Goal: Find specific page/section: Find specific page/section

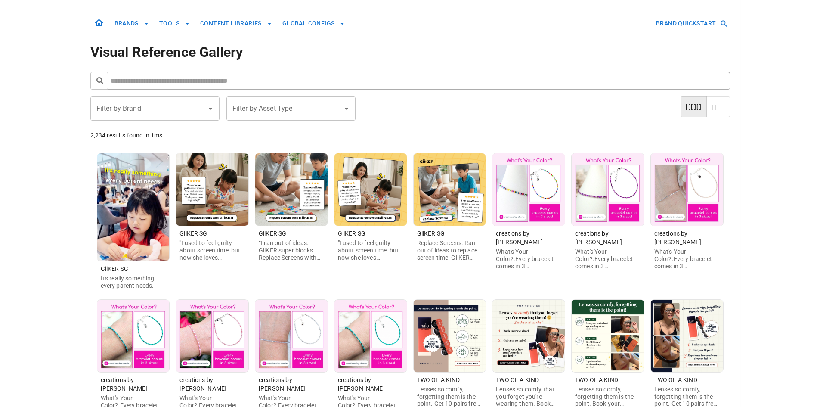
click at [69, 110] on body "BRANDS TOOLS CONTENT LIBRARIES GLOBAL CONFIGS BRAND QUICKSTART Visual Reference…" at bounding box center [410, 294] width 820 height 589
click at [129, 109] on div "Filter by Brand Filter by Brand" at bounding box center [154, 108] width 129 height 24
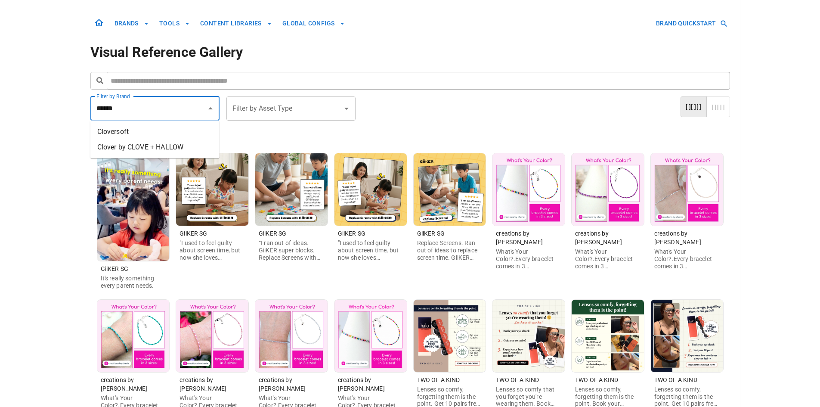
click at [146, 141] on li "Clover by CLOVE + HALLOW" at bounding box center [154, 146] width 129 height 15
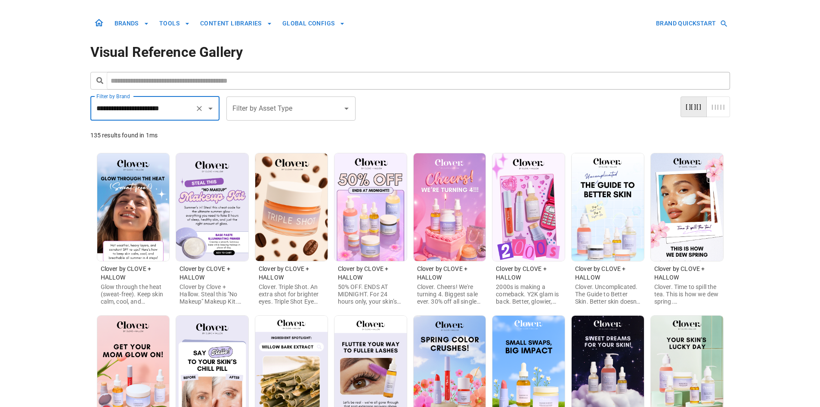
type input "**********"
click at [149, 198] on img at bounding box center [133, 207] width 72 height 108
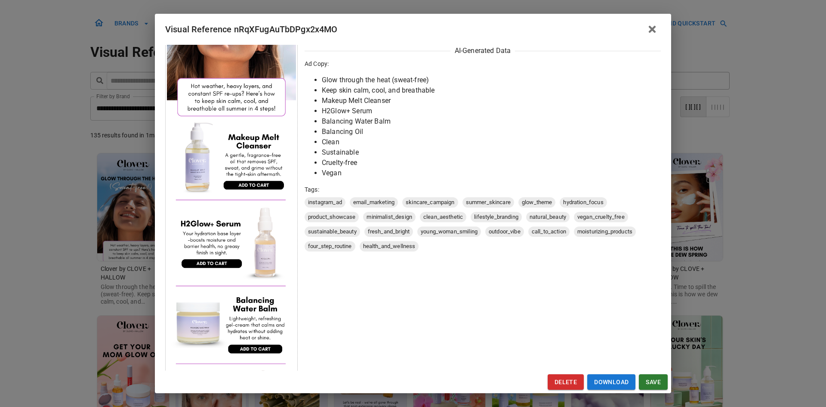
scroll to position [172, 0]
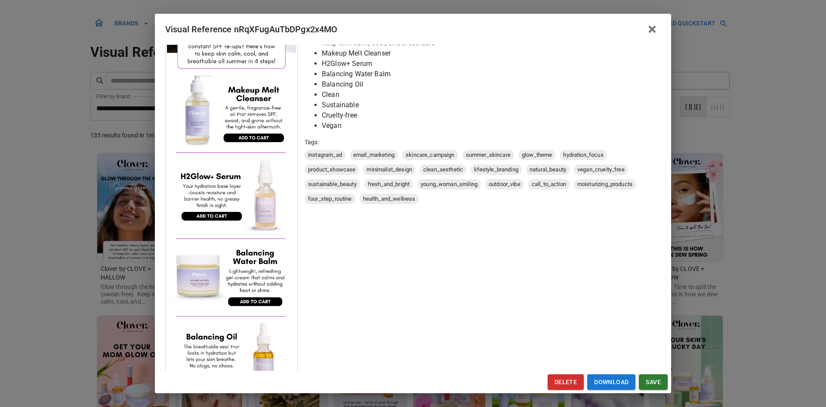
click at [60, 231] on div "Visual Reference nRqXFugAuTbDPgx2x4MO Brand: Clover by CLOVE + HALLOW Custom In…" at bounding box center [413, 203] width 826 height 407
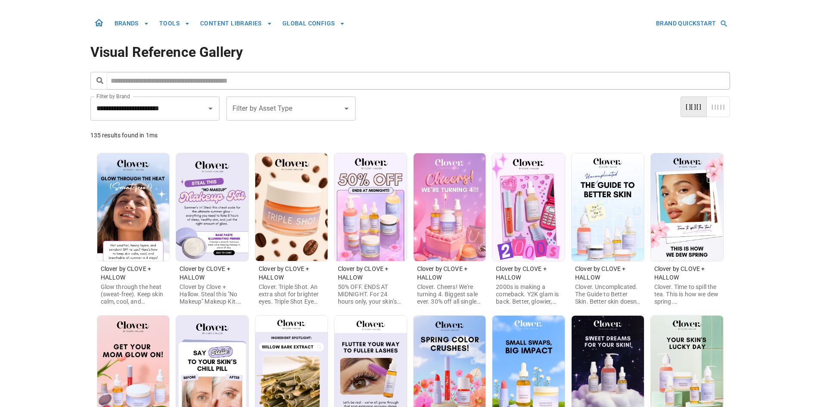
click at [220, 228] on img at bounding box center [212, 207] width 72 height 108
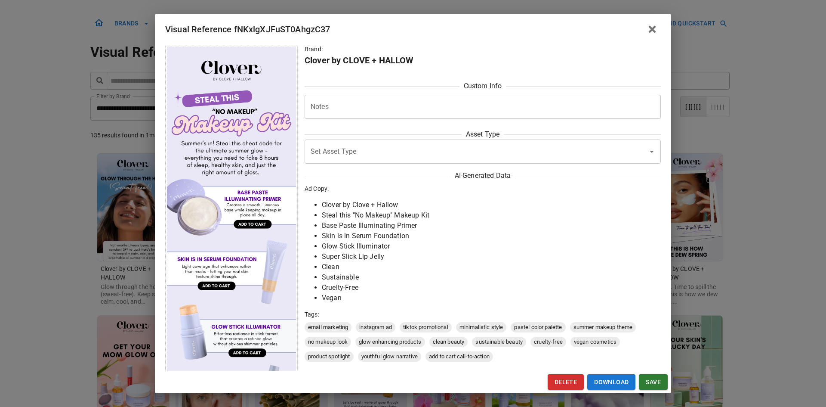
click at [48, 203] on div "Visual Reference fNKxlgXJFuST0AhgzC37 Brand: Clover by CLOVE + HALLOW Custom In…" at bounding box center [413, 203] width 826 height 407
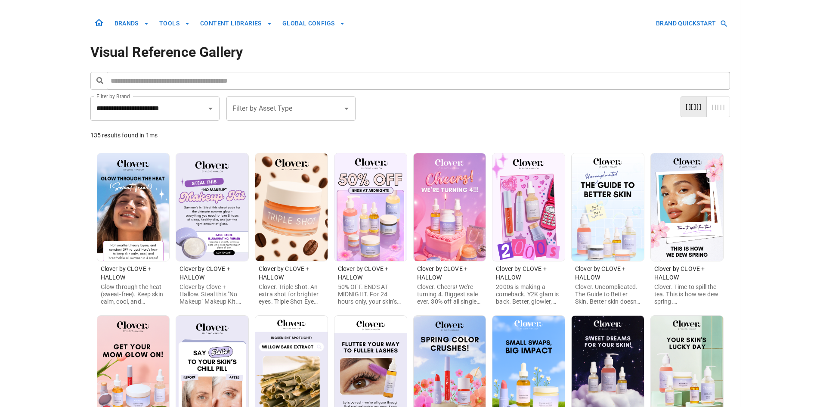
click at [311, 232] on img at bounding box center [291, 207] width 72 height 108
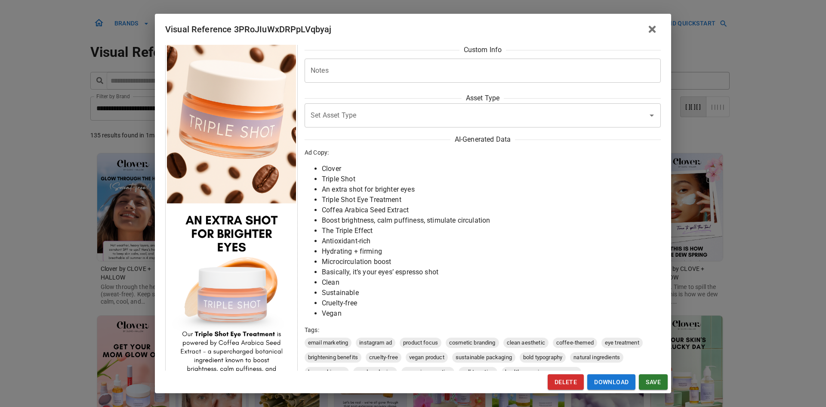
scroll to position [0, 0]
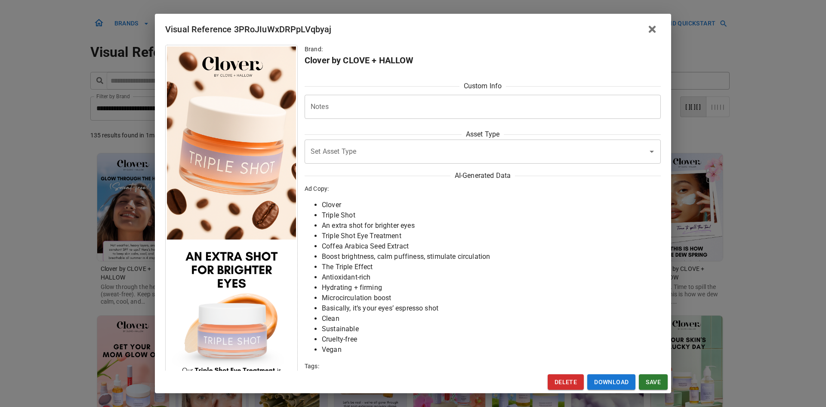
click at [82, 204] on div "Visual Reference 3PRoJIuWxDRPpLVqbyaj Brand: Clover by CLOVE + HALLOW Custom In…" at bounding box center [413, 203] width 826 height 407
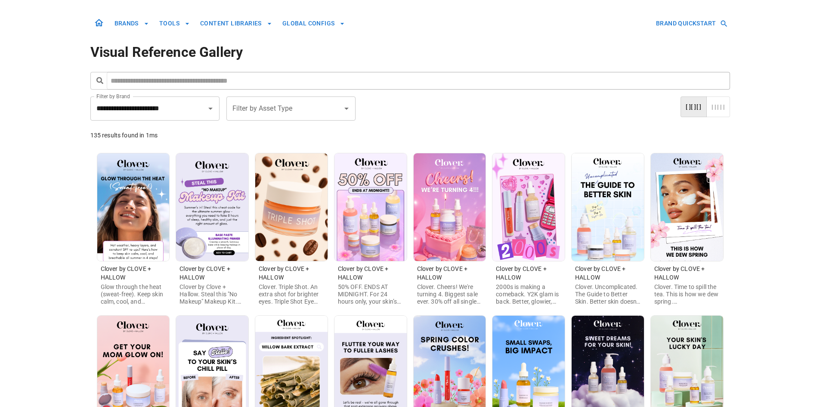
click at [356, 212] on img at bounding box center [370, 207] width 72 height 108
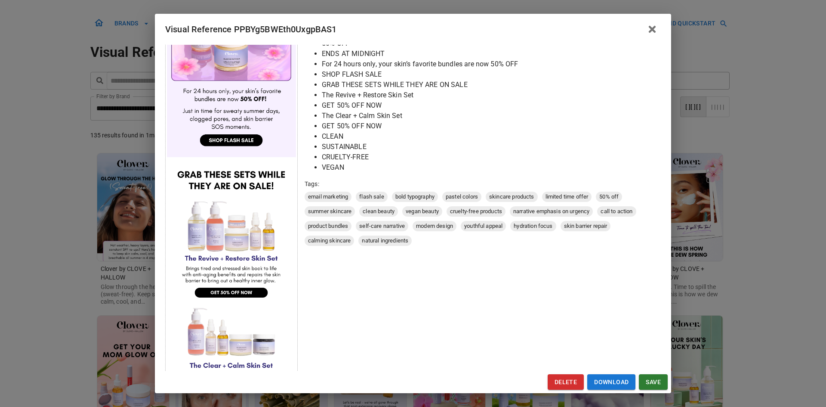
scroll to position [172, 0]
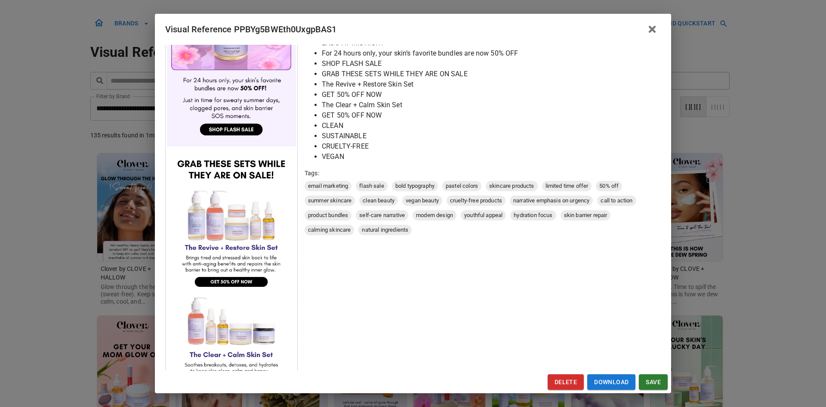
drag, startPoint x: 79, startPoint y: 182, endPoint x: 143, endPoint y: 9, distance: 184.4
click at [78, 182] on div "Visual Reference PPBYg5BWEth0UxgpBAS1 Brand: Clover by CLOVE + HALLOW Custom In…" at bounding box center [413, 203] width 826 height 407
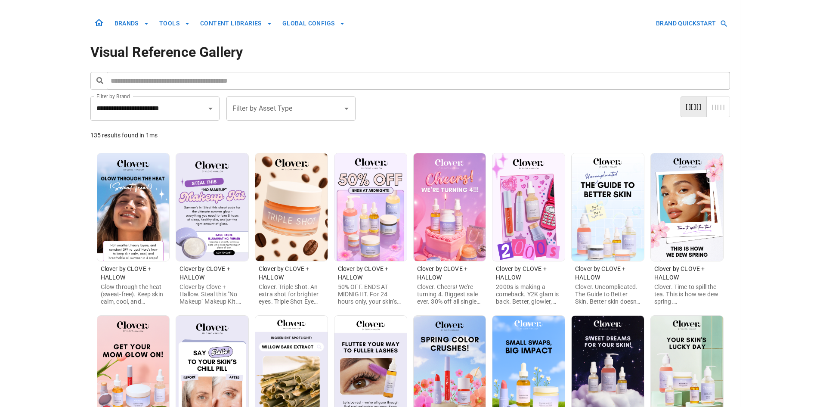
click at [441, 204] on img at bounding box center [449, 207] width 72 height 108
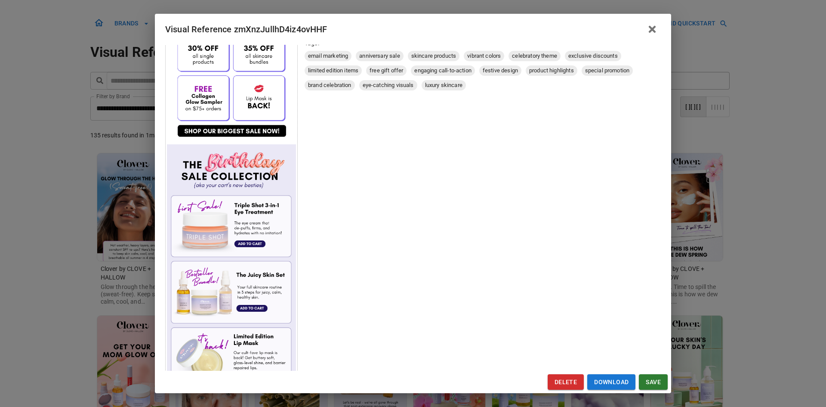
scroll to position [258, 0]
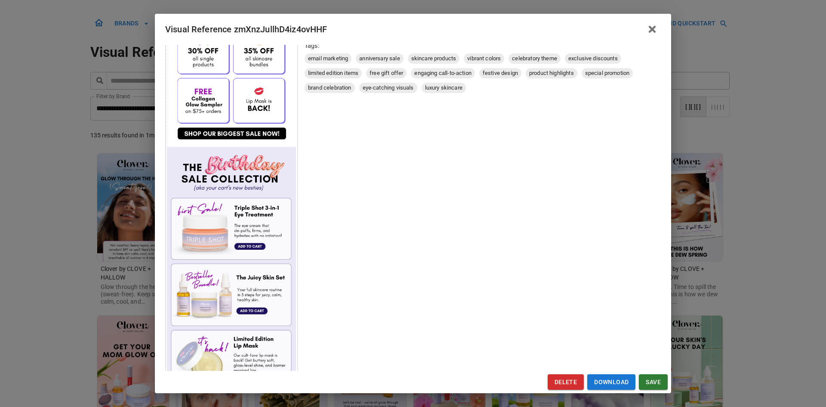
click at [59, 179] on div "Visual Reference zmXnzJullhD4iz4ovHHF Brand: Clover by CLOVE + HALLOW Custom In…" at bounding box center [413, 203] width 826 height 407
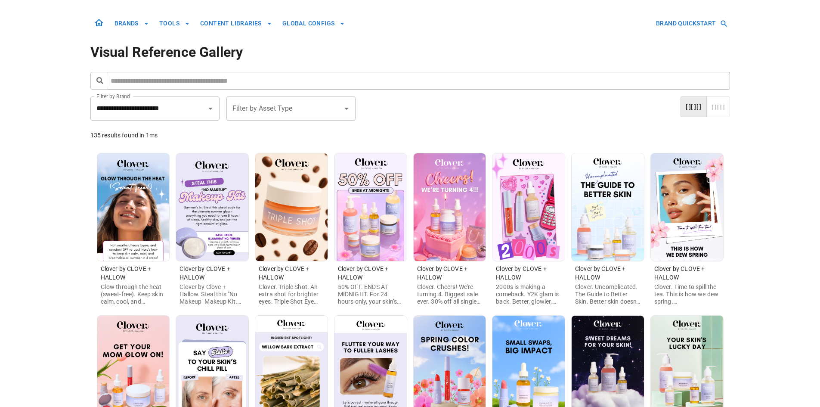
click at [542, 216] on img at bounding box center [528, 207] width 72 height 108
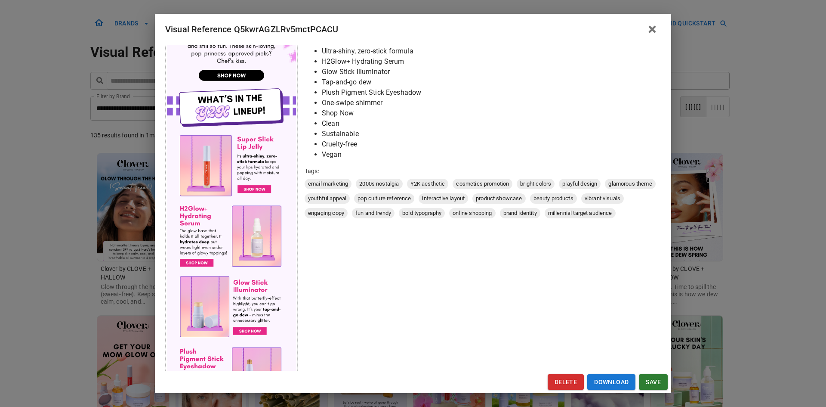
scroll to position [301, 0]
